Goal: Check status: Check status

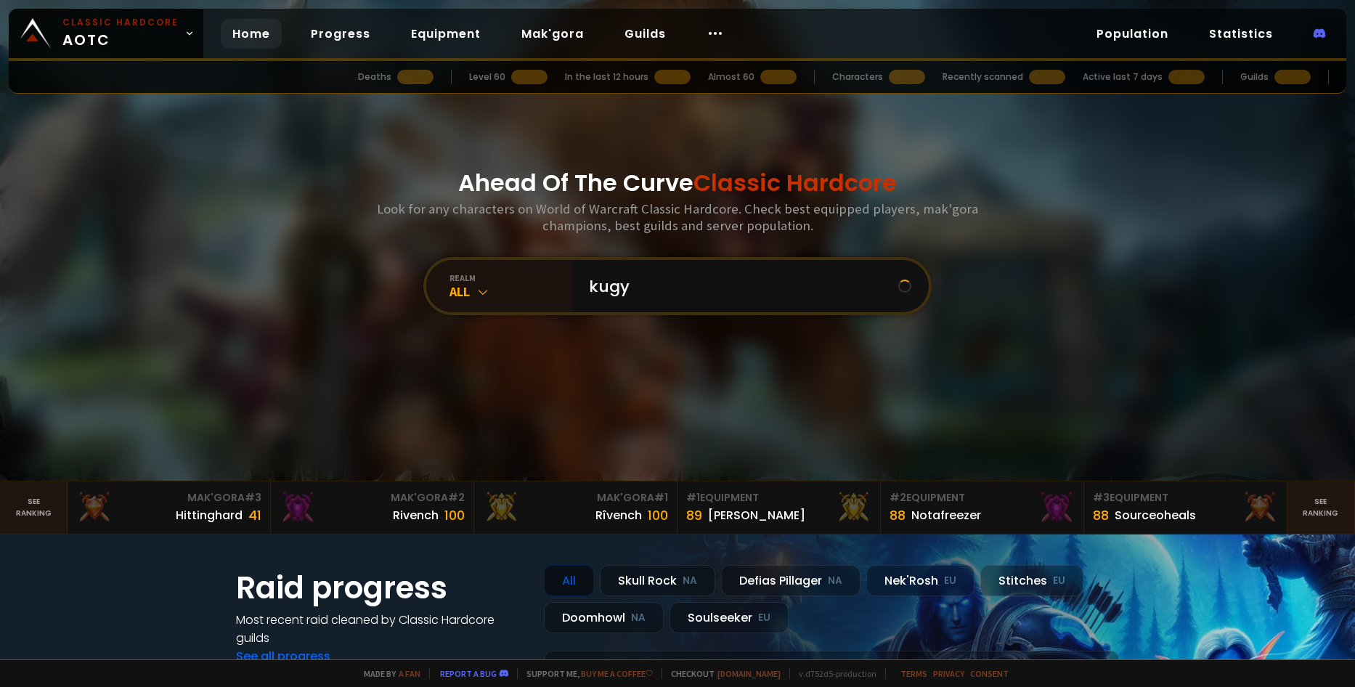
type input "kugy"
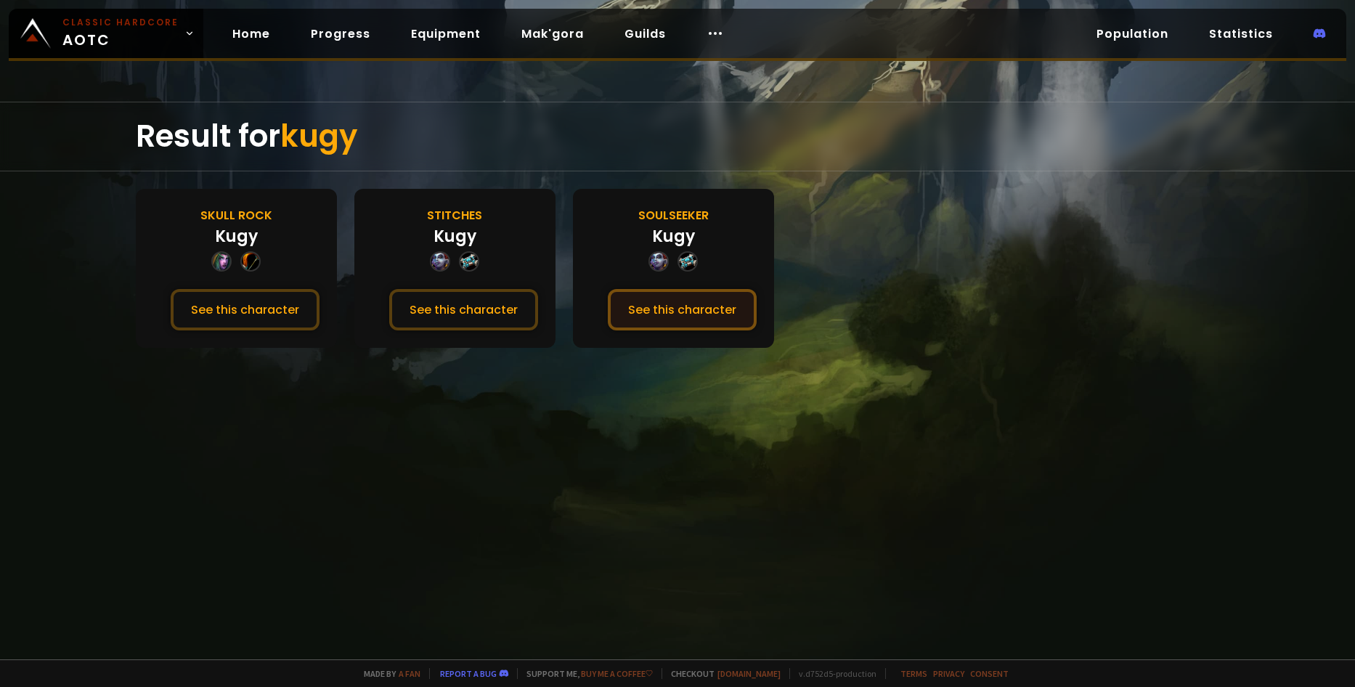
click at [676, 304] on button "See this character" at bounding box center [682, 309] width 149 height 41
